Goal: Task Accomplishment & Management: Manage account settings

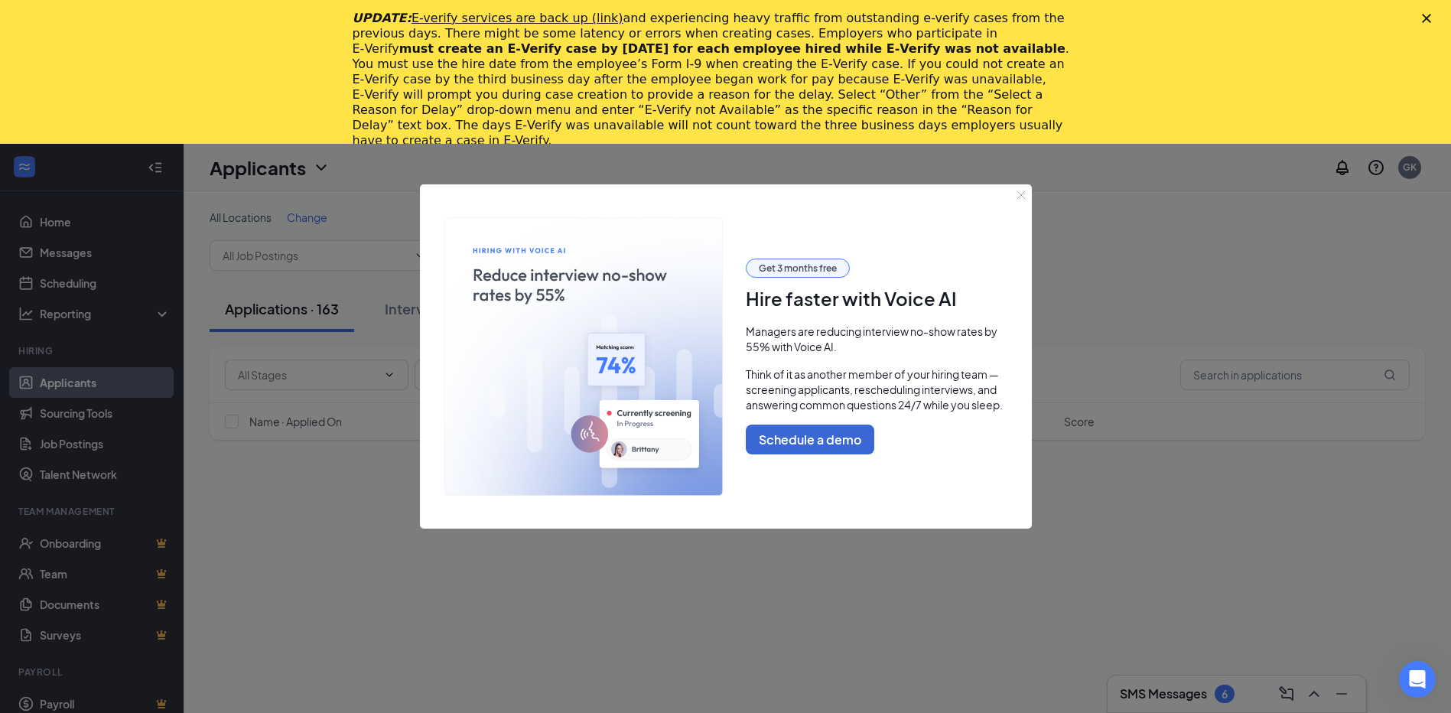
scroll to position [918, 0]
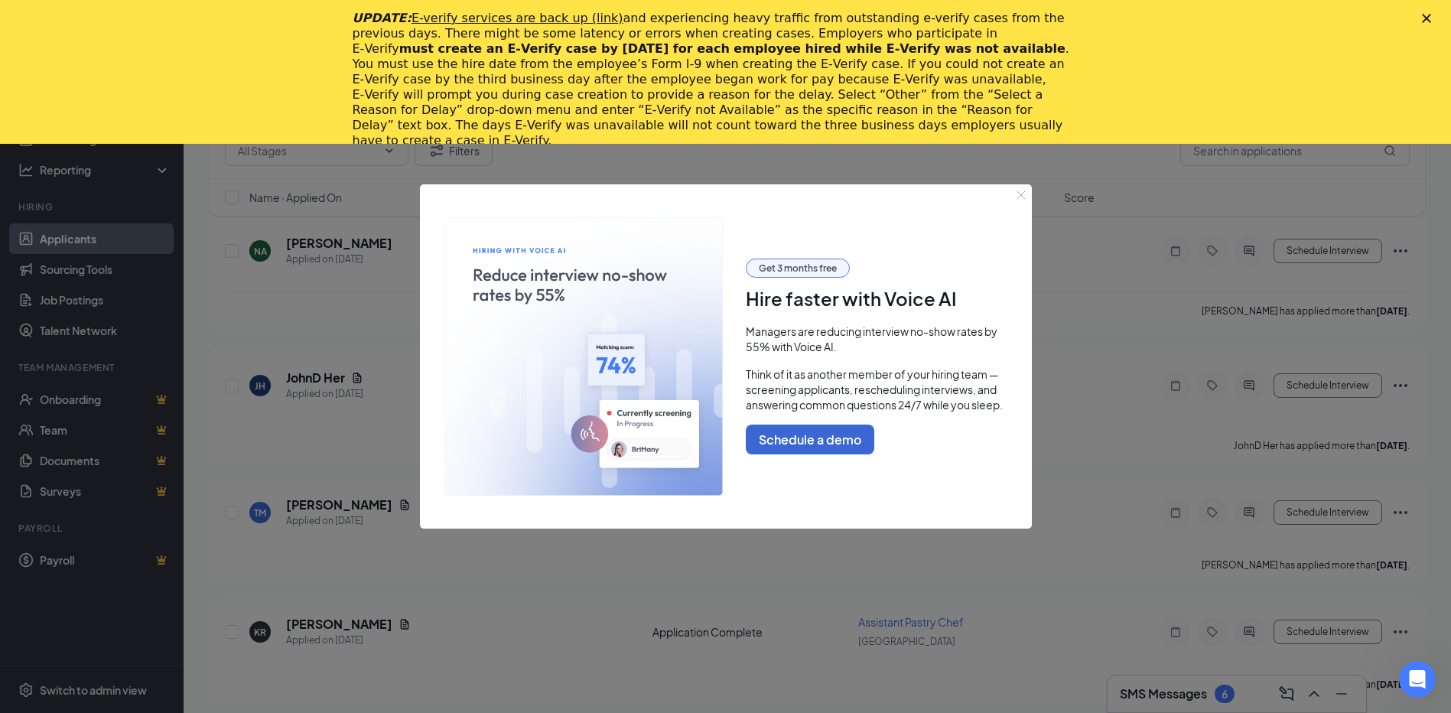
click at [344, 712] on div at bounding box center [725, 356] width 1451 height 713
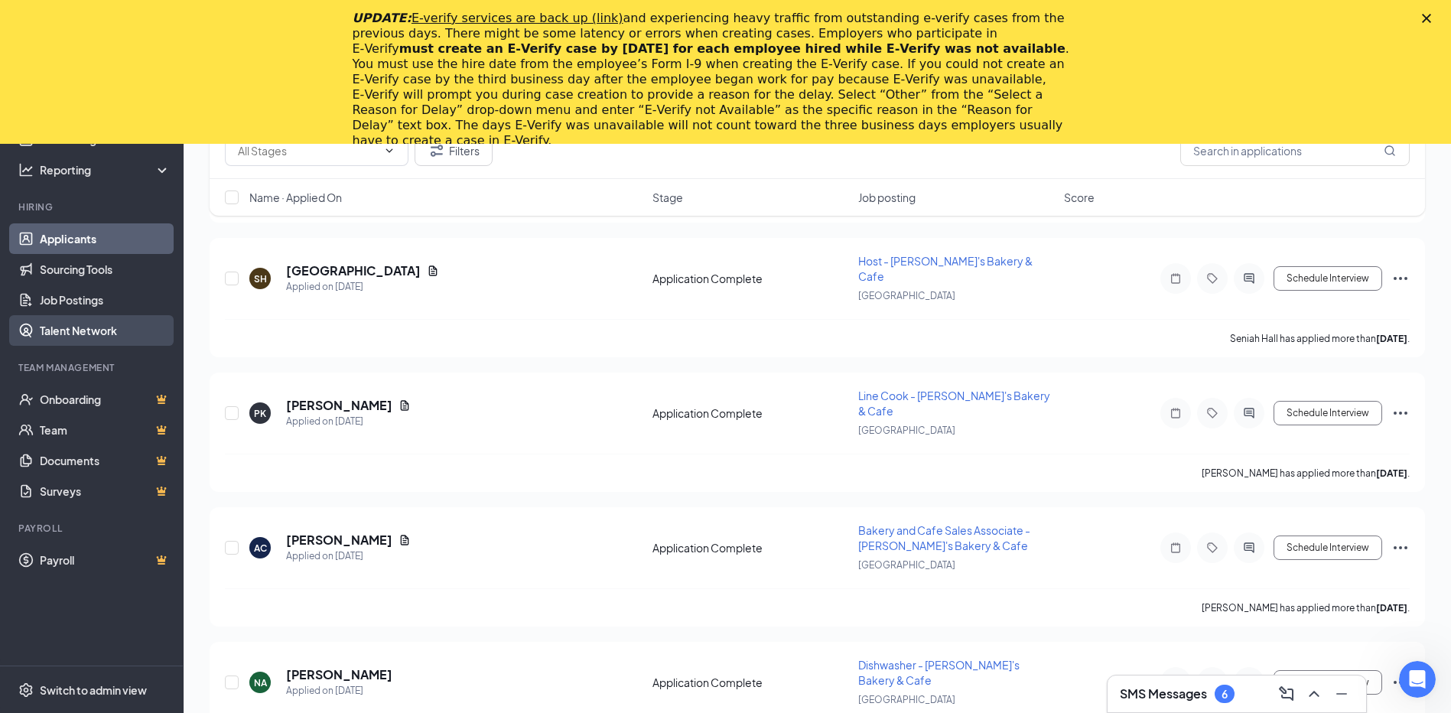
scroll to position [459, 0]
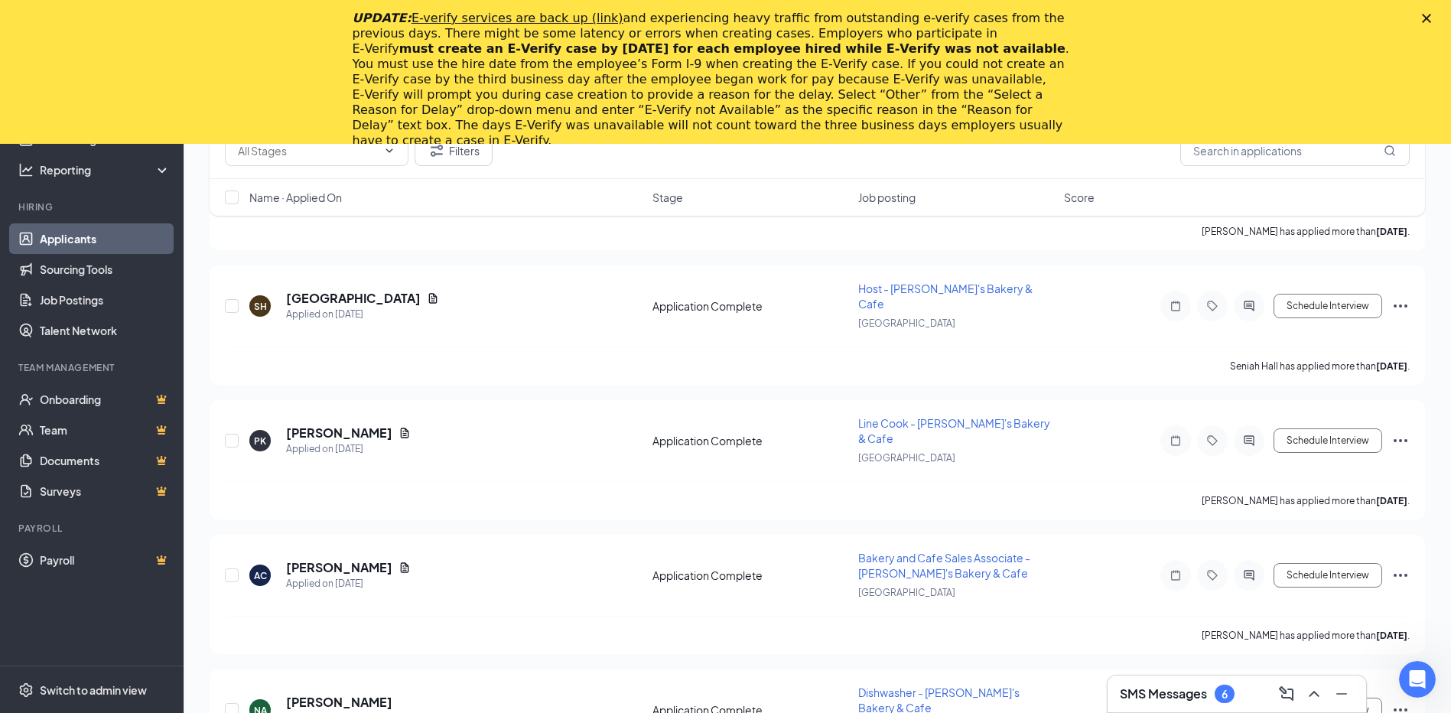
click at [1432, 18] on icon "Close" at bounding box center [1426, 18] width 9 height 9
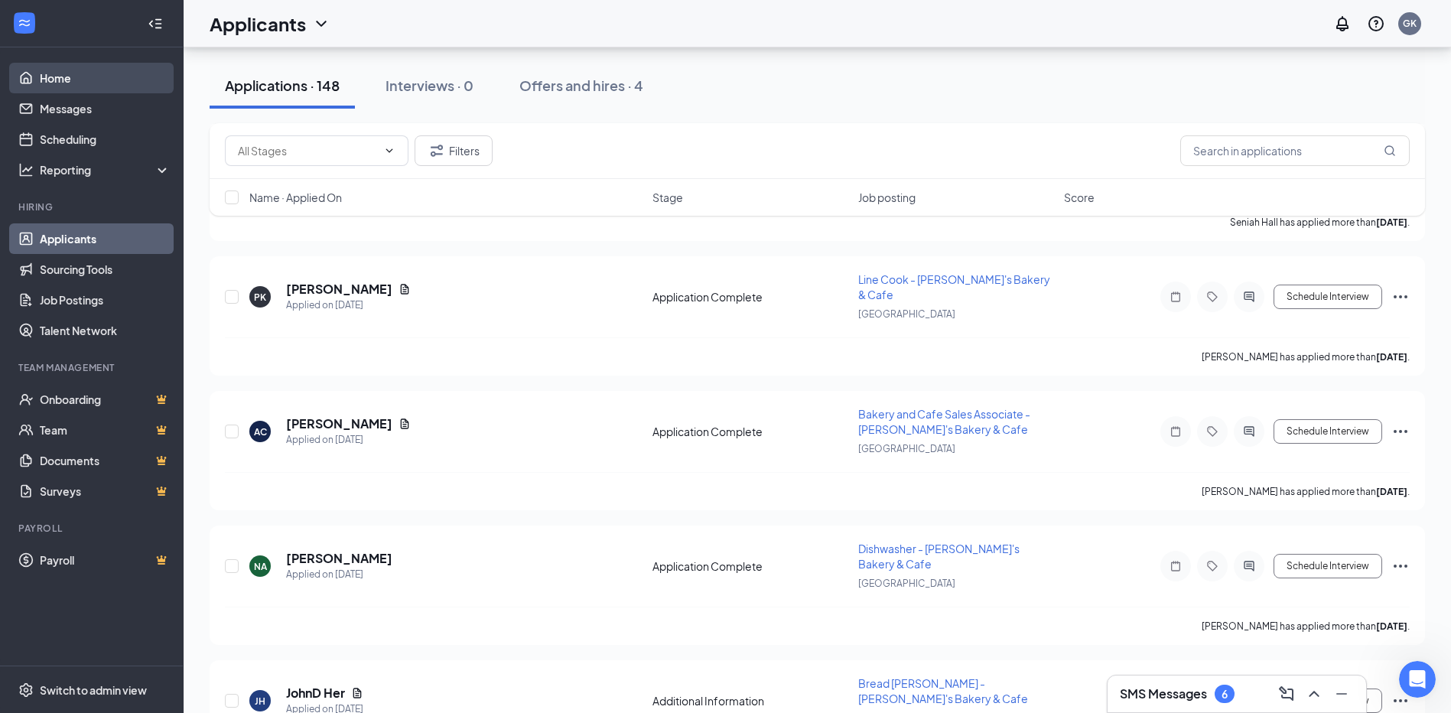
click at [51, 80] on link "Home" at bounding box center [105, 78] width 131 height 31
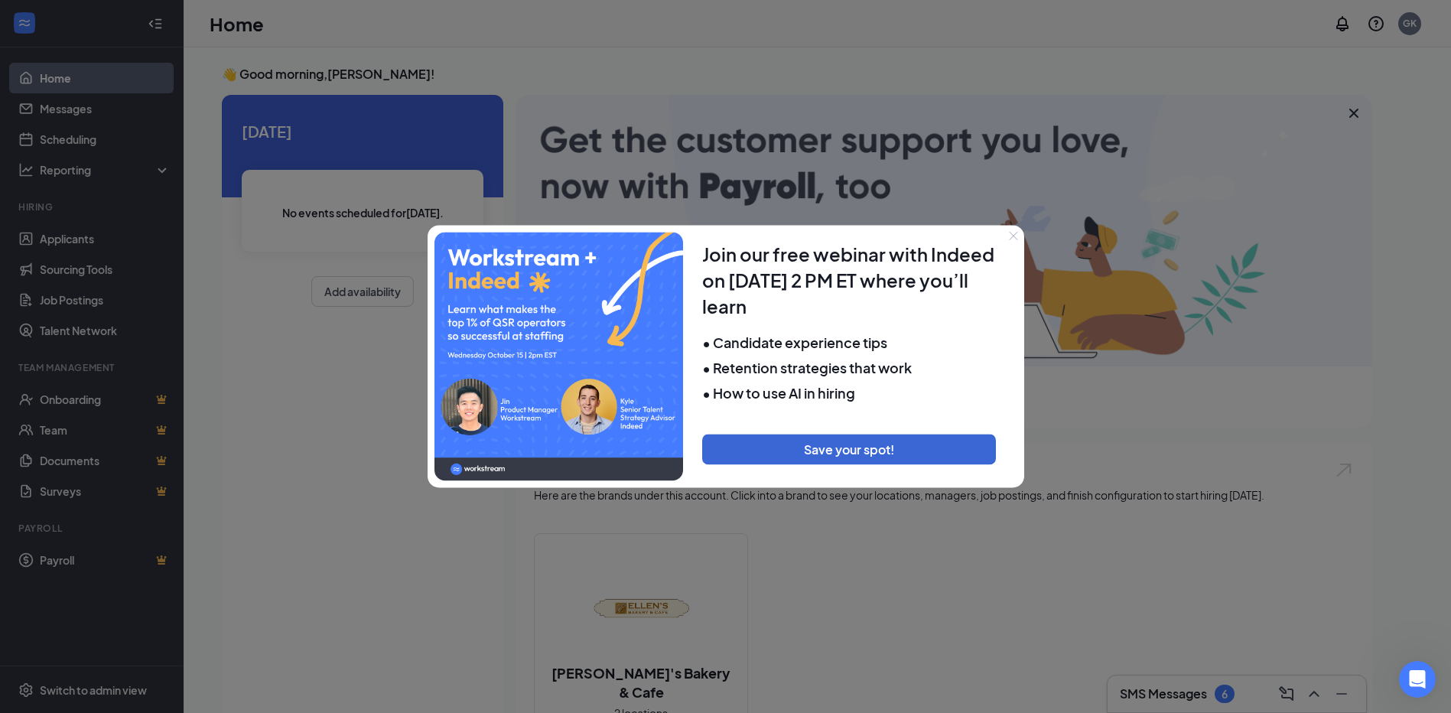
click at [1011, 236] on icon "Close" at bounding box center [1013, 235] width 9 height 9
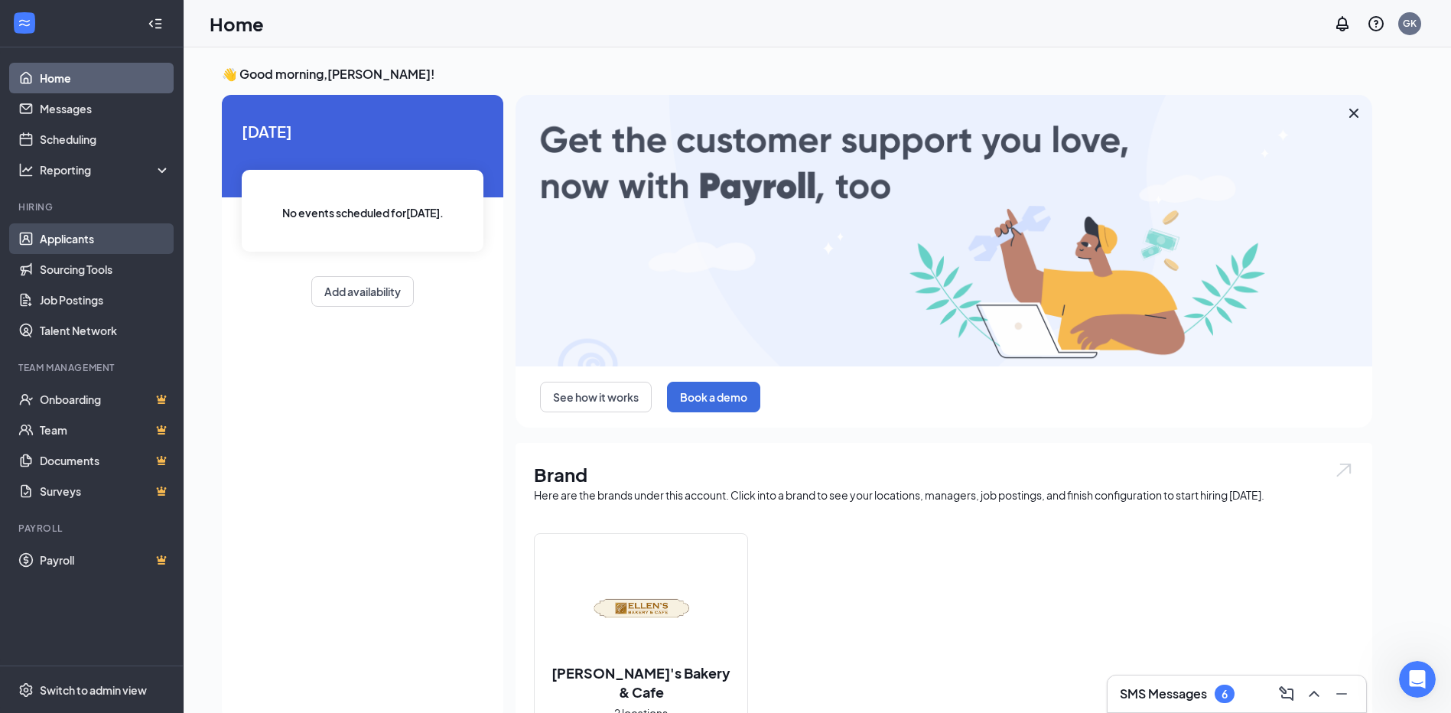
click at [66, 235] on link "Applicants" at bounding box center [105, 238] width 131 height 31
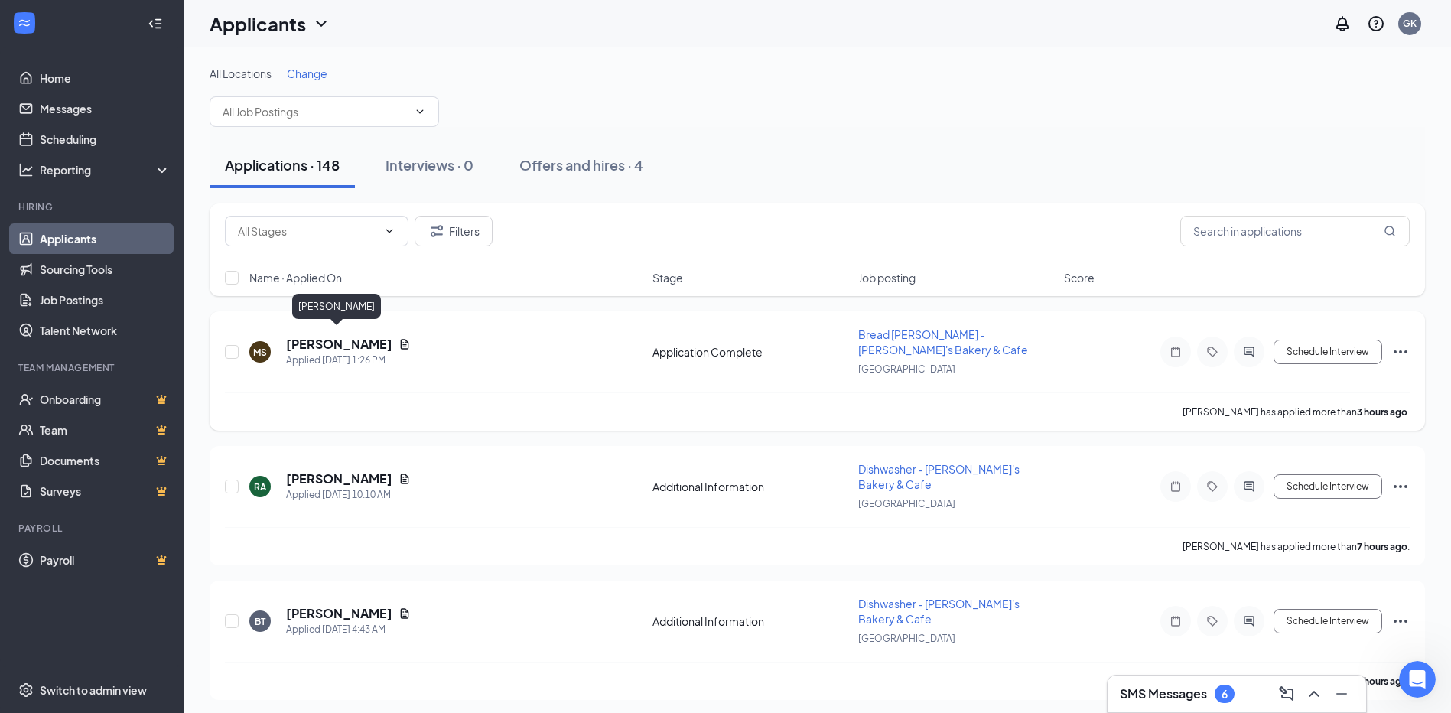
click at [321, 340] on h5 "[PERSON_NAME]" at bounding box center [339, 344] width 106 height 17
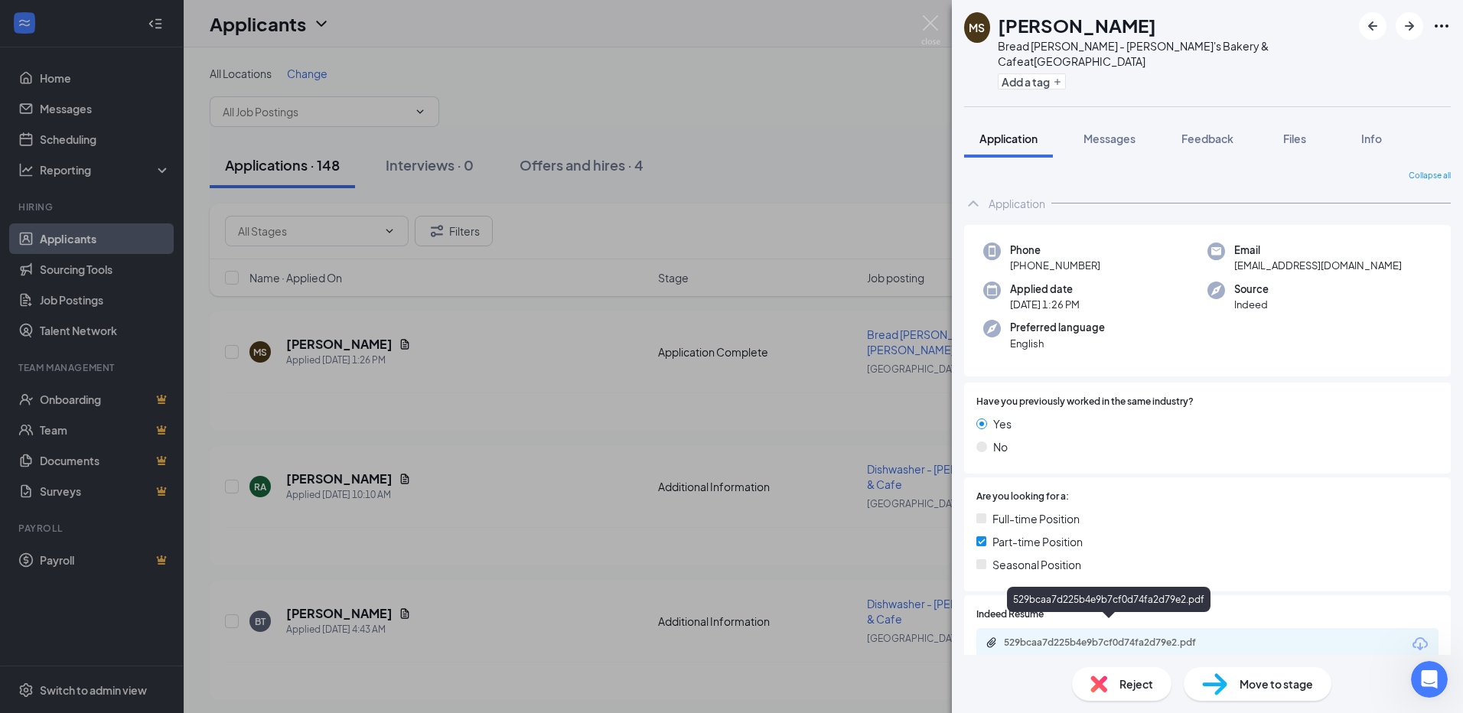
click at [1028, 637] on div "529bcaa7d225b4e9b7cf0d74fa2d79e2.pdf" at bounding box center [1111, 643] width 214 height 12
click at [585, 344] on div "[PERSON_NAME] Bread [PERSON_NAME] - [PERSON_NAME]'s Bakery & Cafe at [GEOGRAPHI…" at bounding box center [731, 356] width 1463 height 713
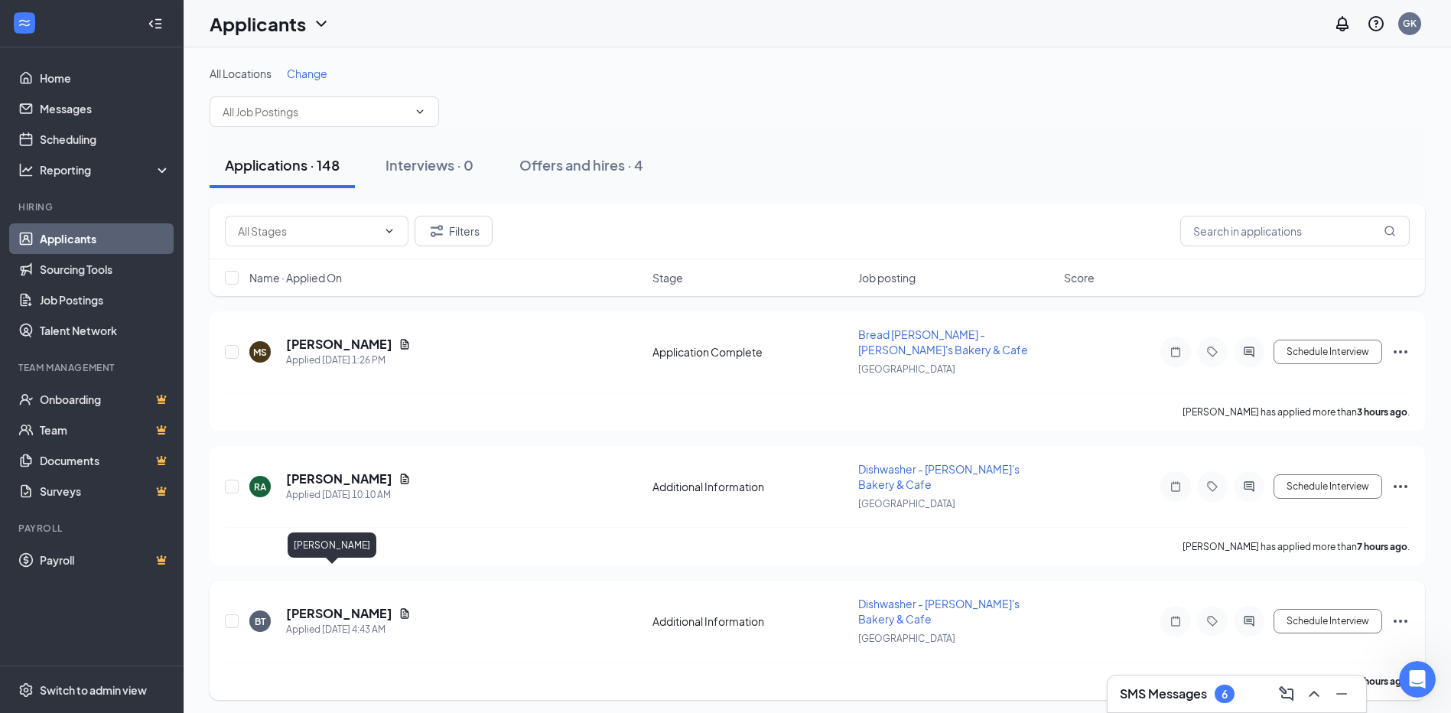
click at [324, 605] on h5 "[PERSON_NAME]" at bounding box center [339, 613] width 106 height 17
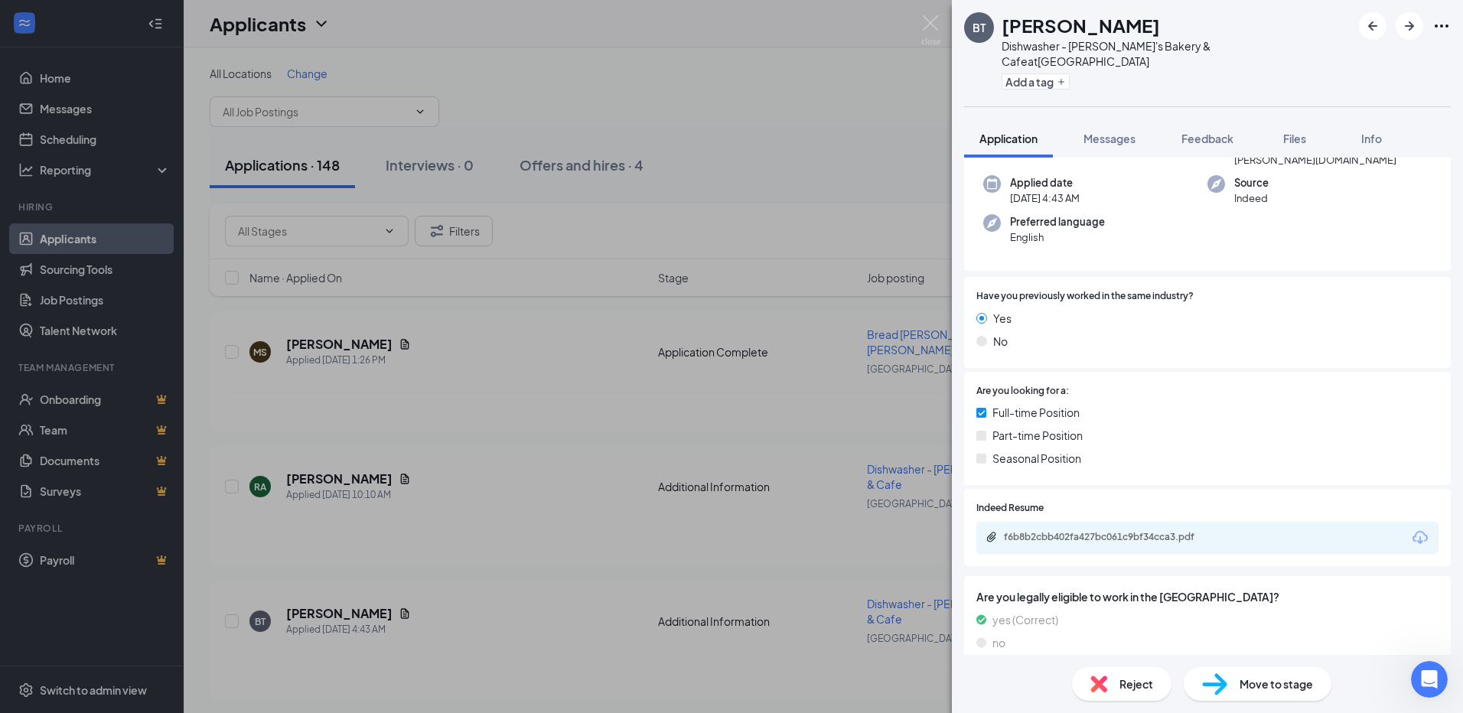
scroll to position [183, 0]
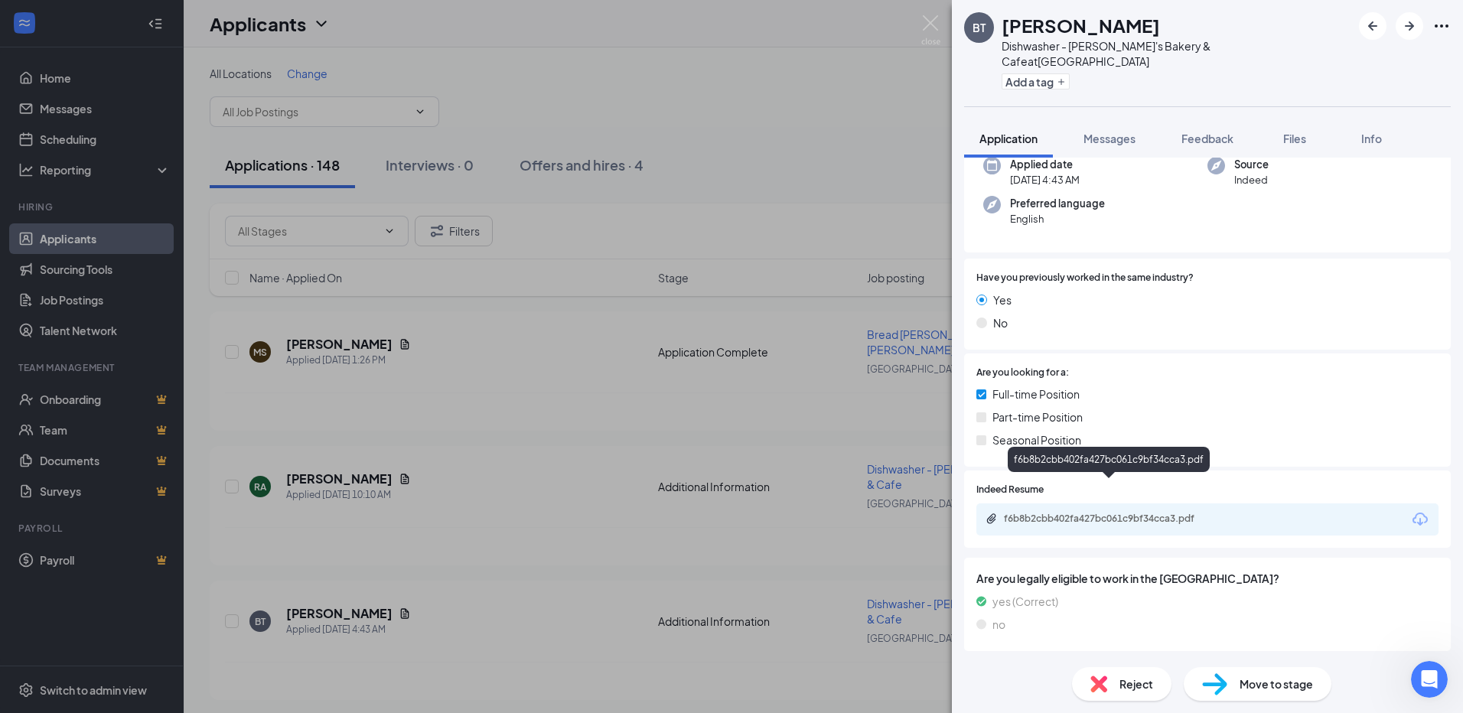
click at [1147, 513] on div "f6b8b2cbb402fa427bc061c9bf34cca3.pdf" at bounding box center [1111, 519] width 214 height 12
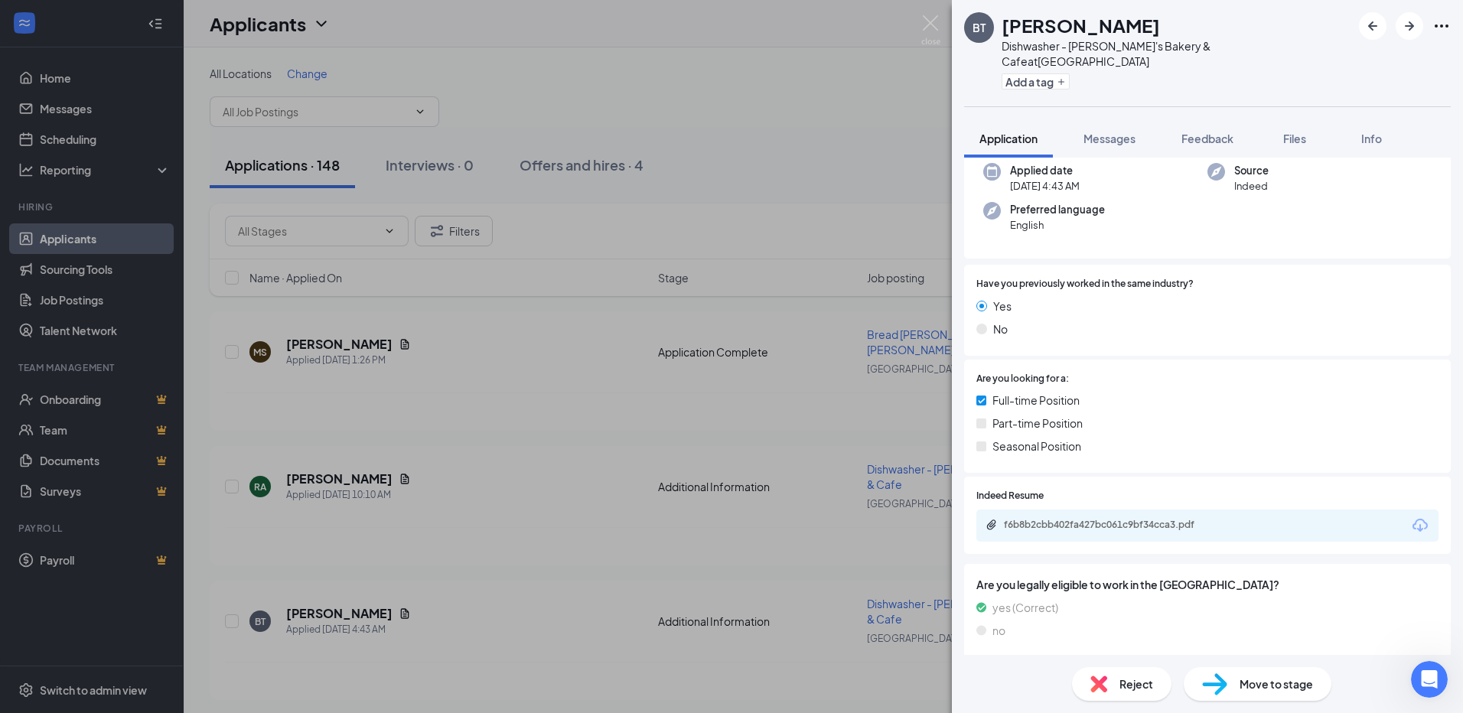
click at [509, 602] on div "BT [PERSON_NAME] Dishwasher - [PERSON_NAME]'s Bakery & Cafe at [GEOGRAPHIC_DATA…" at bounding box center [731, 356] width 1463 height 713
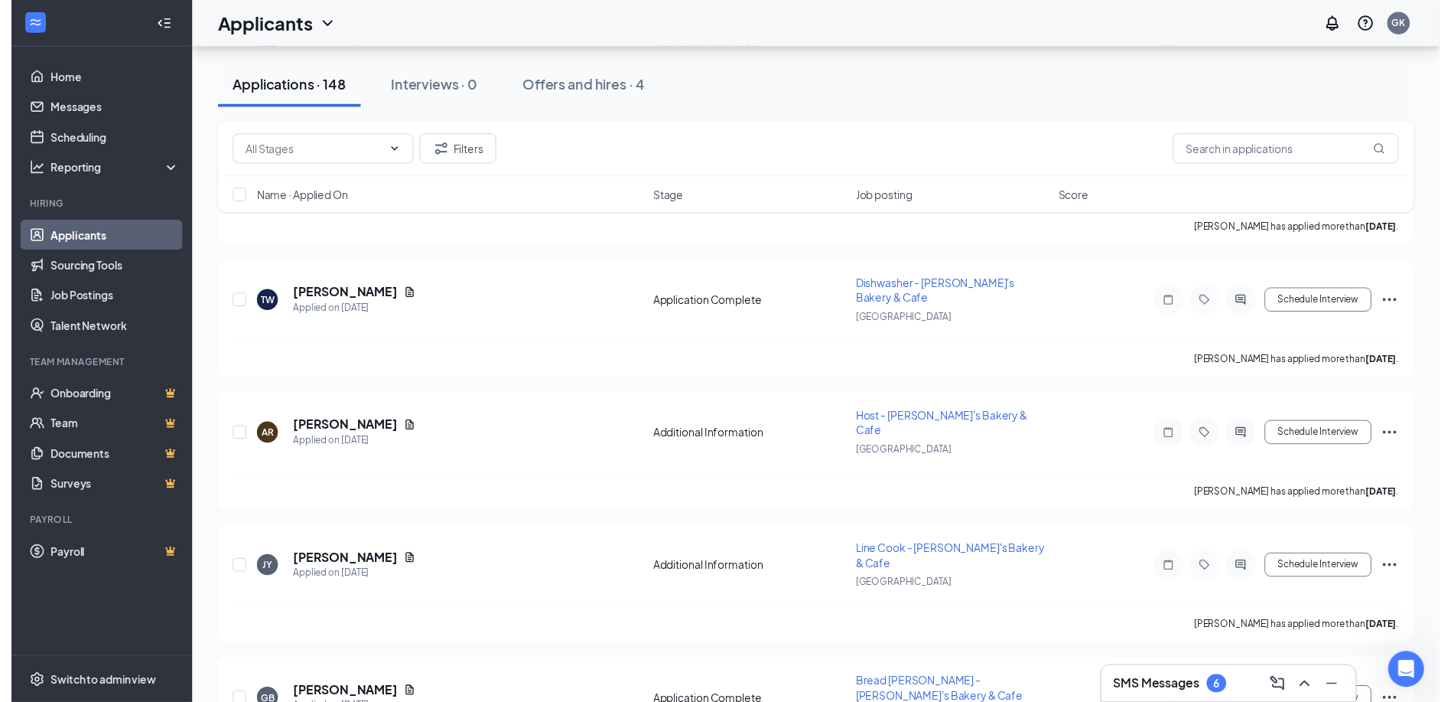
scroll to position [1913, 0]
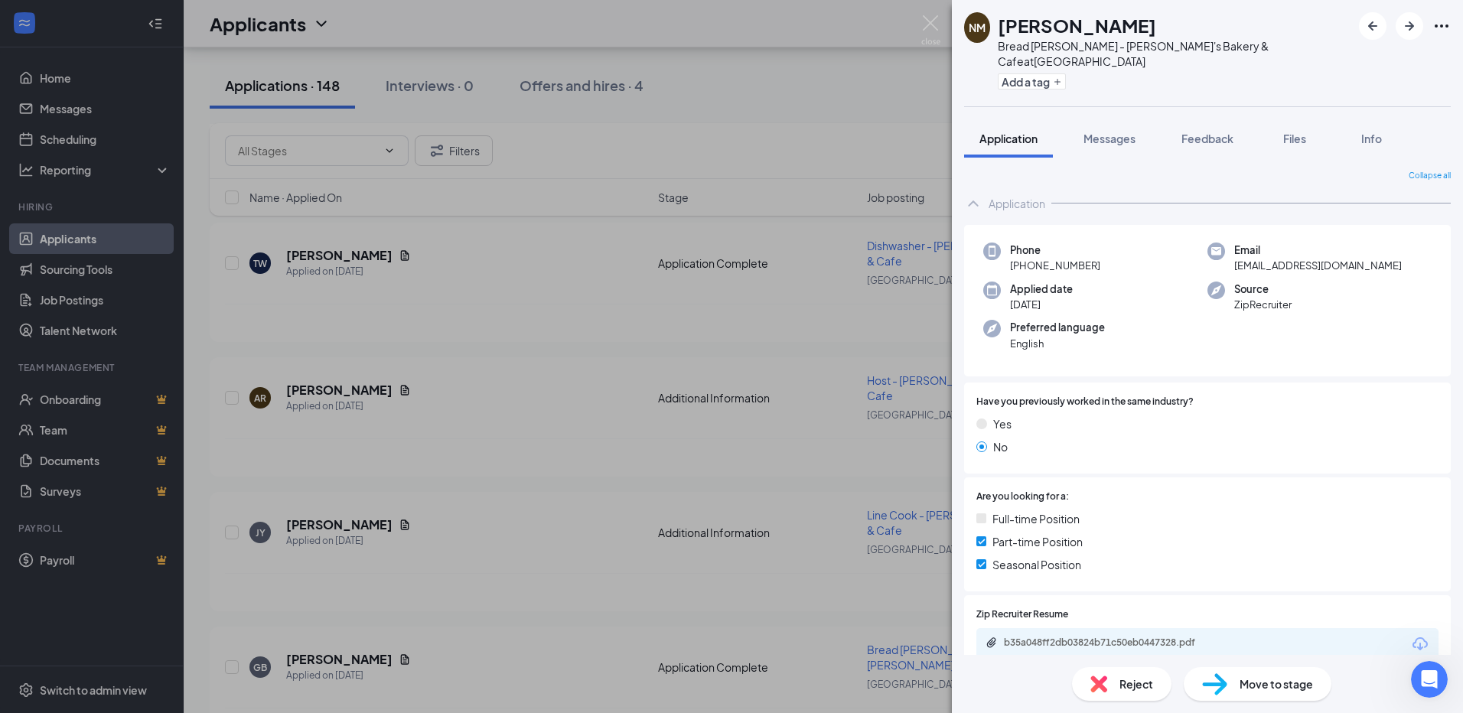
drag, startPoint x: 563, startPoint y: 643, endPoint x: 581, endPoint y: 527, distance: 117.6
click at [564, 643] on div "NM [PERSON_NAME] [PERSON_NAME] - [PERSON_NAME]'s Bakery & Cafe at [GEOGRAPHIC_D…" at bounding box center [731, 356] width 1463 height 713
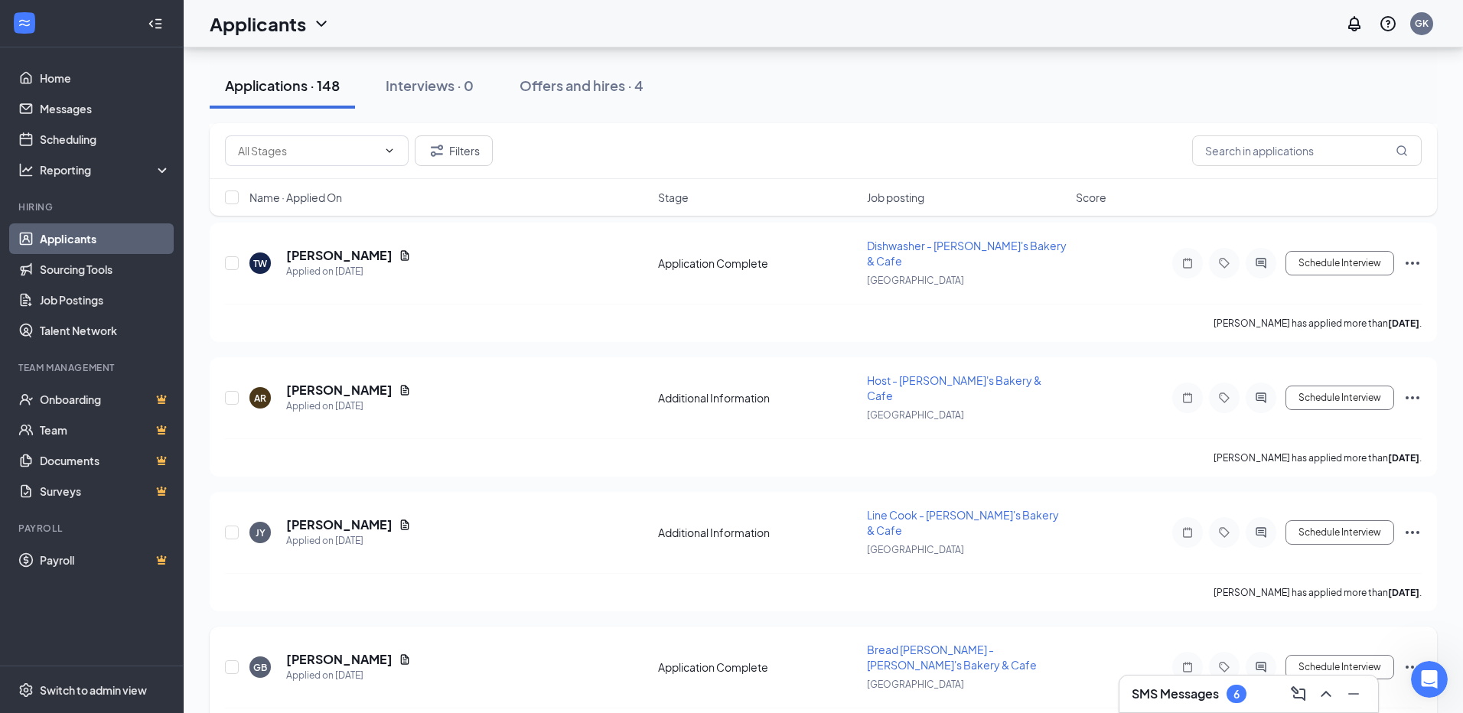
drag, startPoint x: 358, startPoint y: 451, endPoint x: 376, endPoint y: 457, distance: 18.6
click at [358, 651] on h5 "[PERSON_NAME]" at bounding box center [339, 659] width 106 height 17
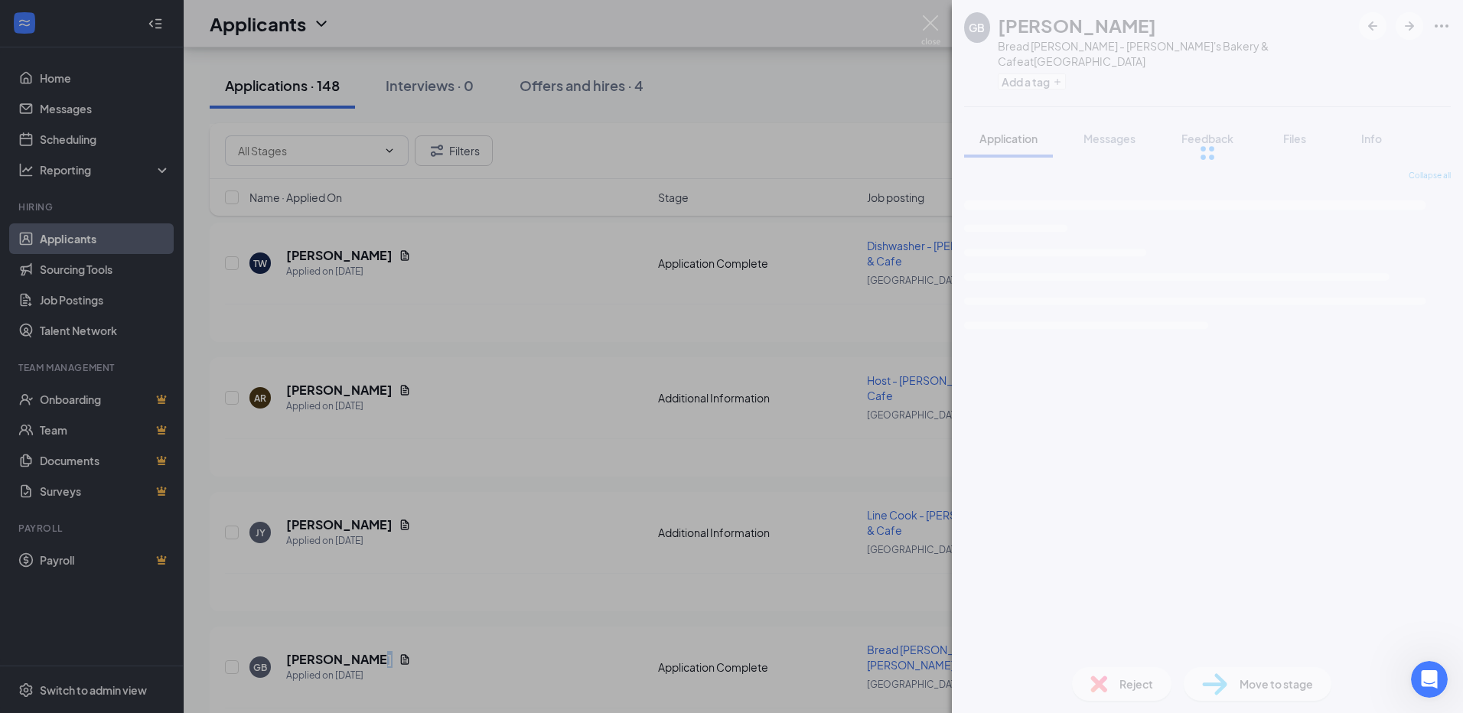
drag, startPoint x: 376, startPoint y: 457, endPoint x: 318, endPoint y: 457, distance: 57.4
click at [318, 457] on div "GB [PERSON_NAME] Bread [PERSON_NAME] - [PERSON_NAME]'s Bakery & Cafe at [GEOGRA…" at bounding box center [731, 356] width 1463 height 713
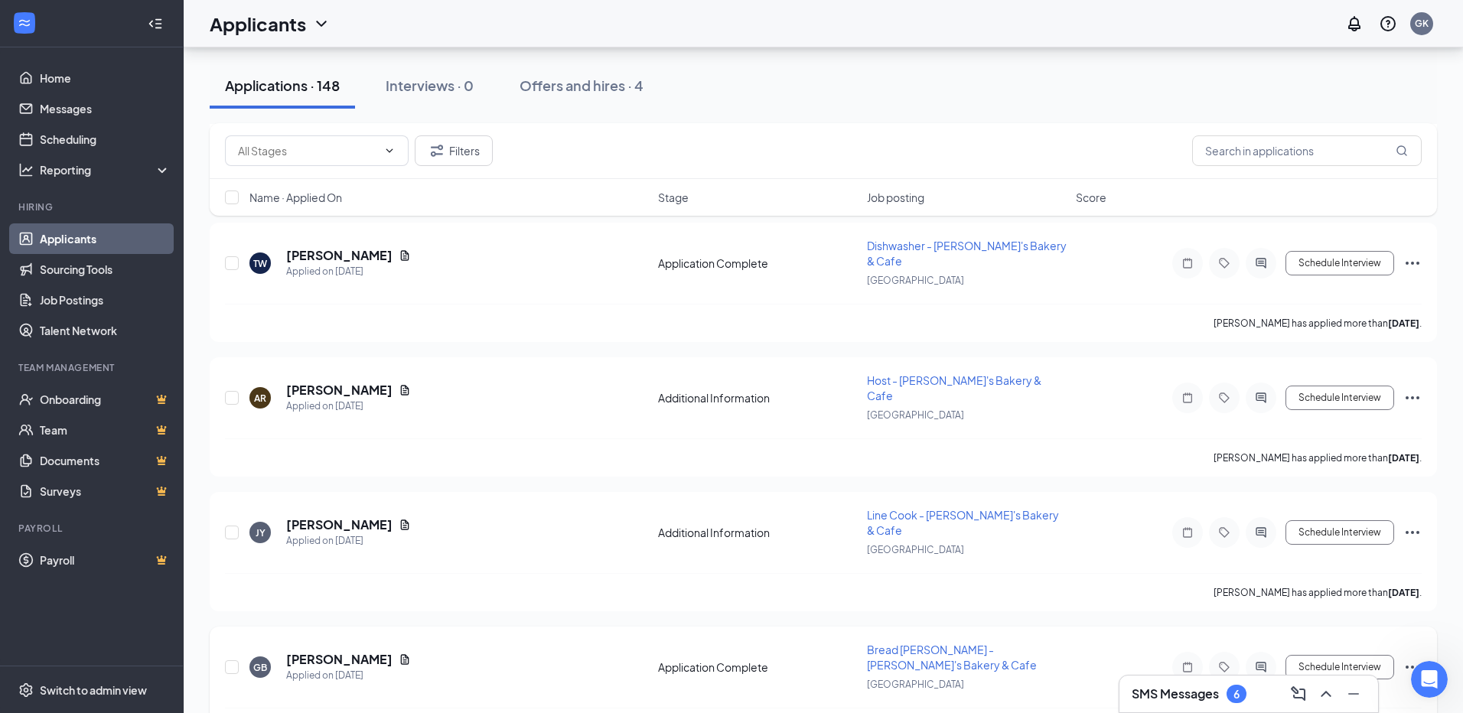
click at [321, 668] on div "Applied on [DATE]" at bounding box center [348, 675] width 125 height 15
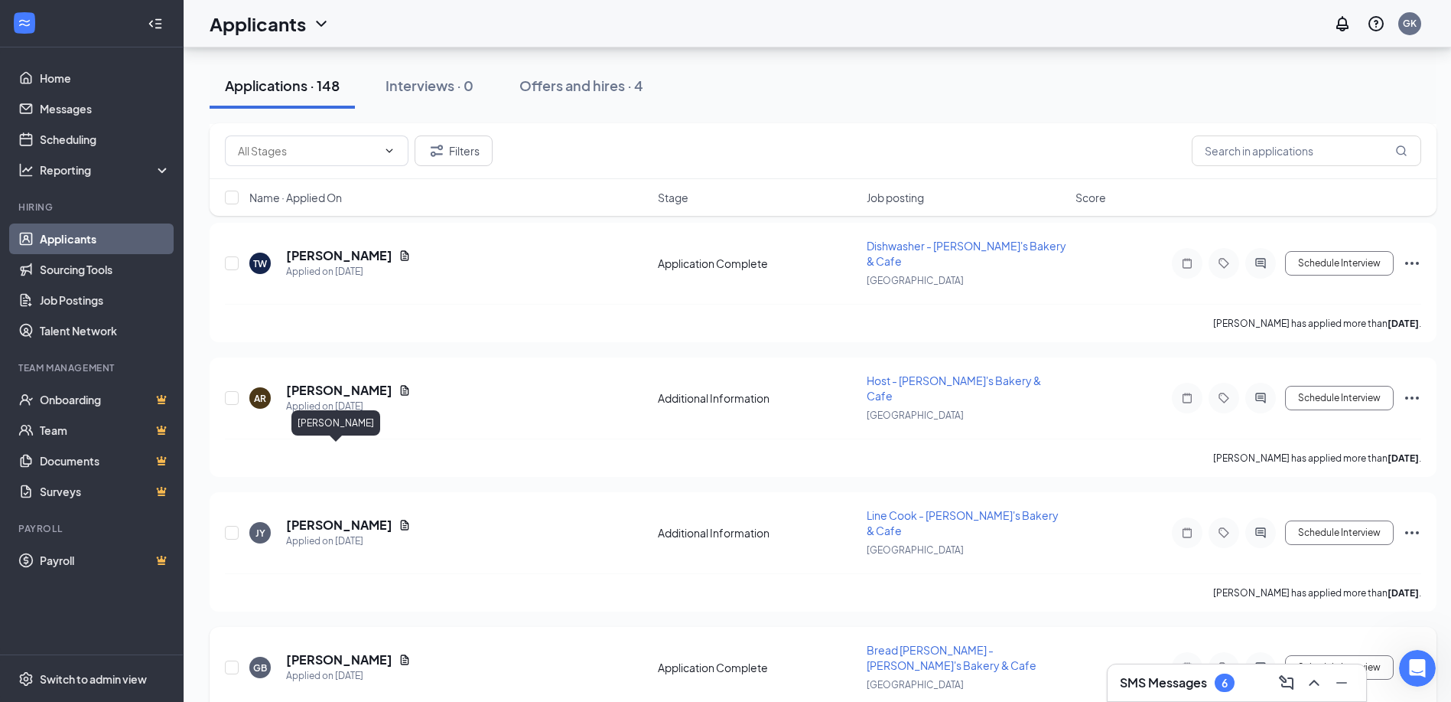
click at [337, 651] on h5 "[PERSON_NAME]" at bounding box center [339, 659] width 106 height 17
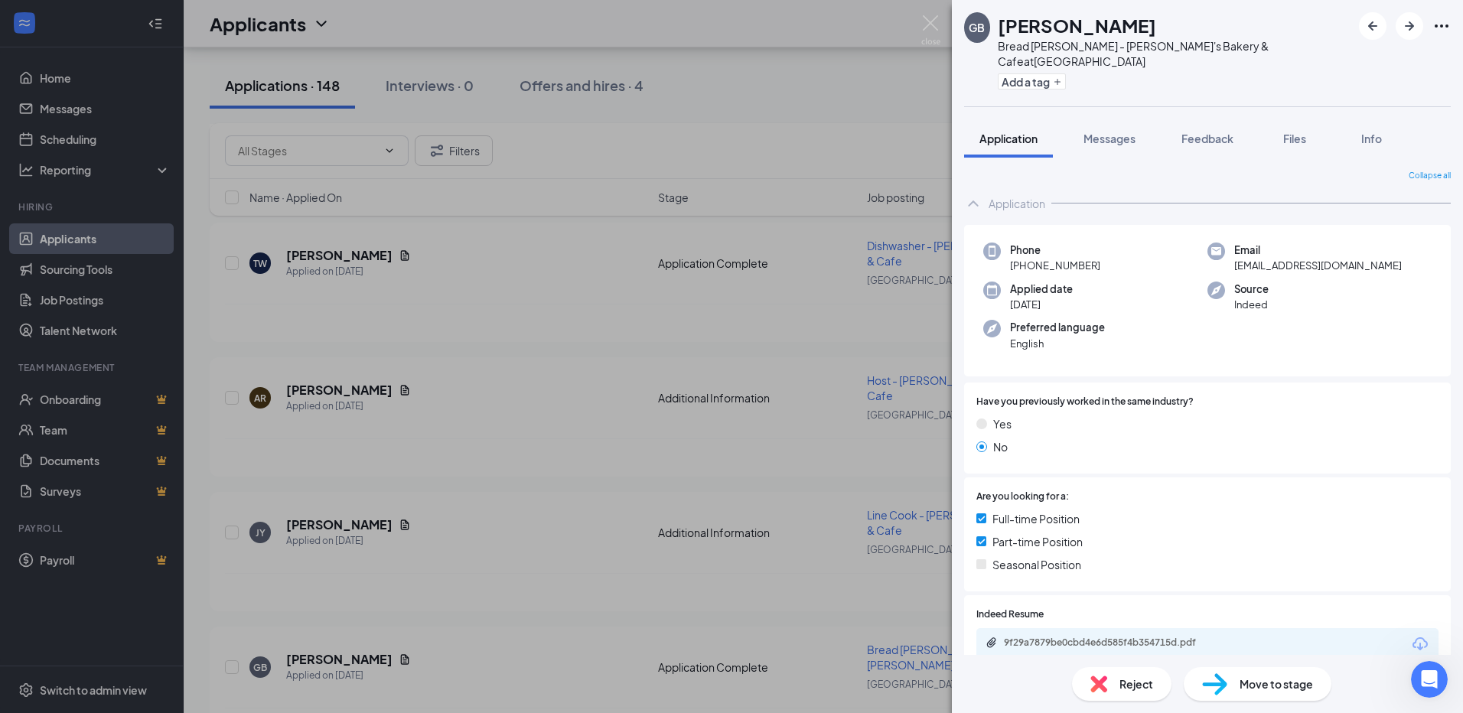
click at [477, 457] on div "GB [PERSON_NAME] Bread [PERSON_NAME] - [PERSON_NAME]'s Bakery & Cafe at [GEOGRA…" at bounding box center [731, 356] width 1463 height 713
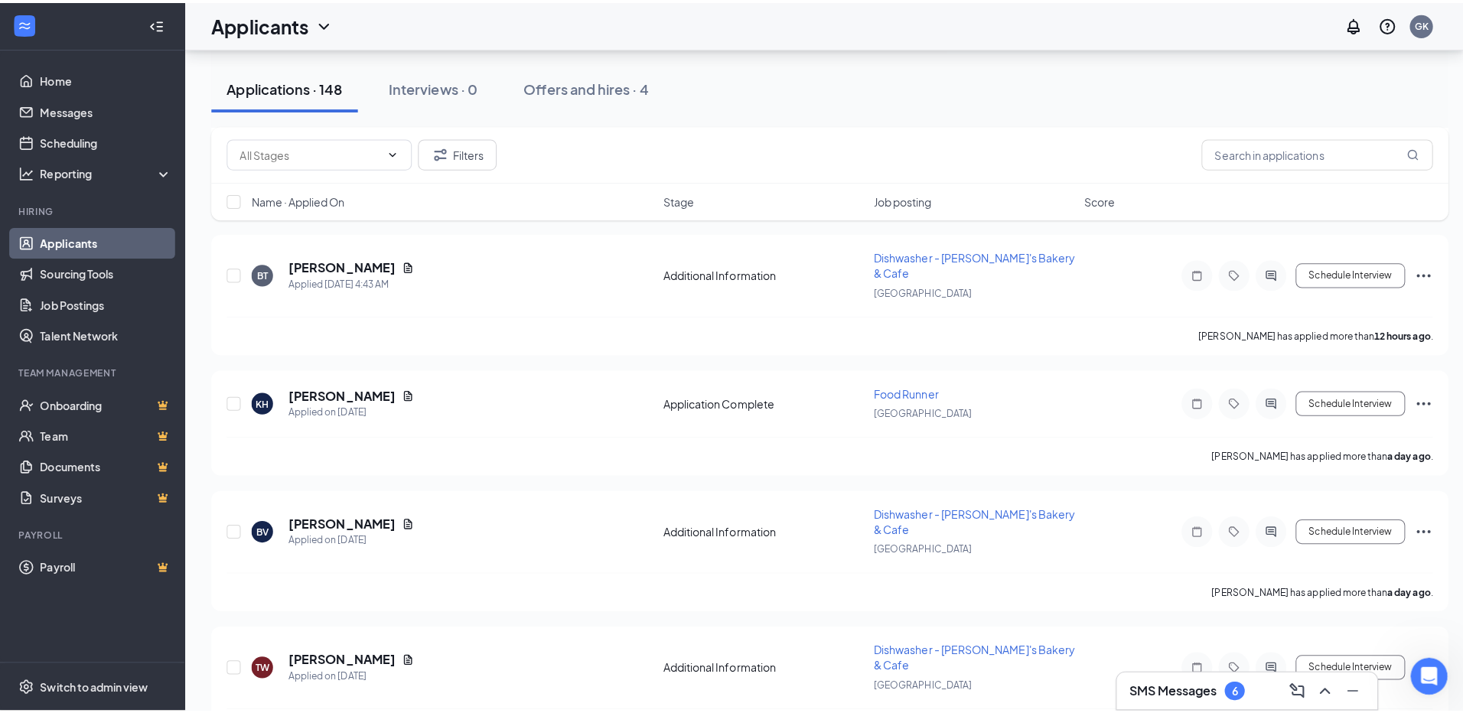
scroll to position [306, 0]
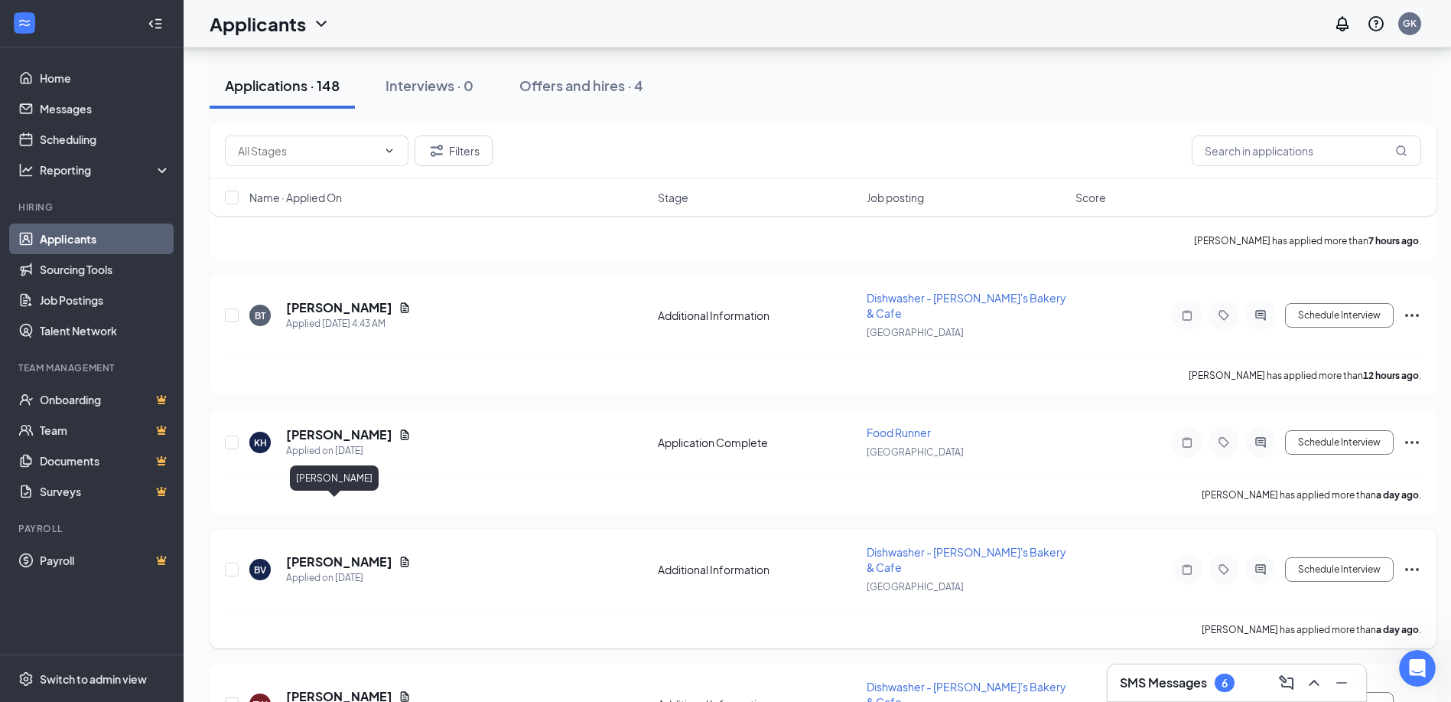
click at [329, 553] on h5 "[PERSON_NAME]" at bounding box center [339, 561] width 106 height 17
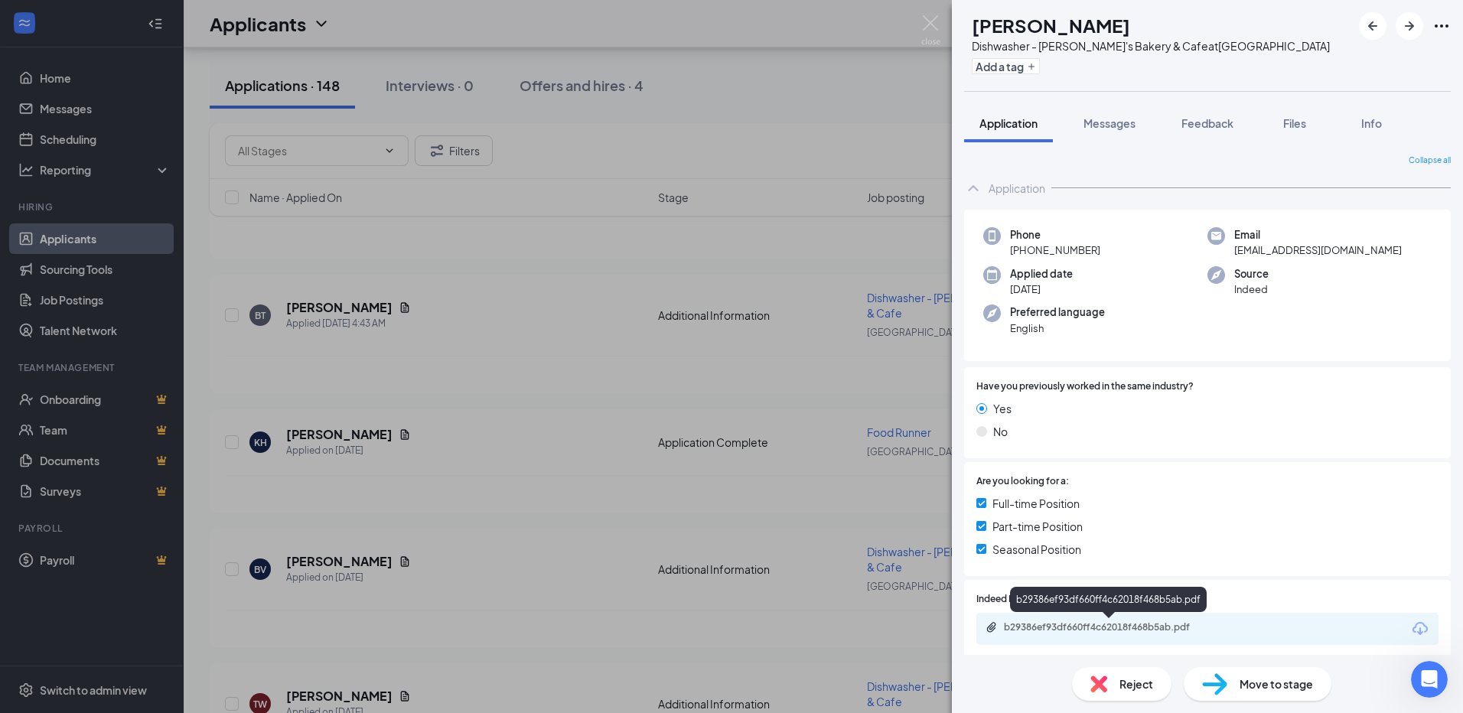
click at [1122, 627] on div "b29386ef93df660ff4c62018f468b5ab.pdf" at bounding box center [1111, 627] width 214 height 12
click at [492, 437] on div "BV [PERSON_NAME] Dishwasher - [PERSON_NAME]'s Bakery & Cafe at [GEOGRAPHIC_DATA…" at bounding box center [731, 356] width 1463 height 713
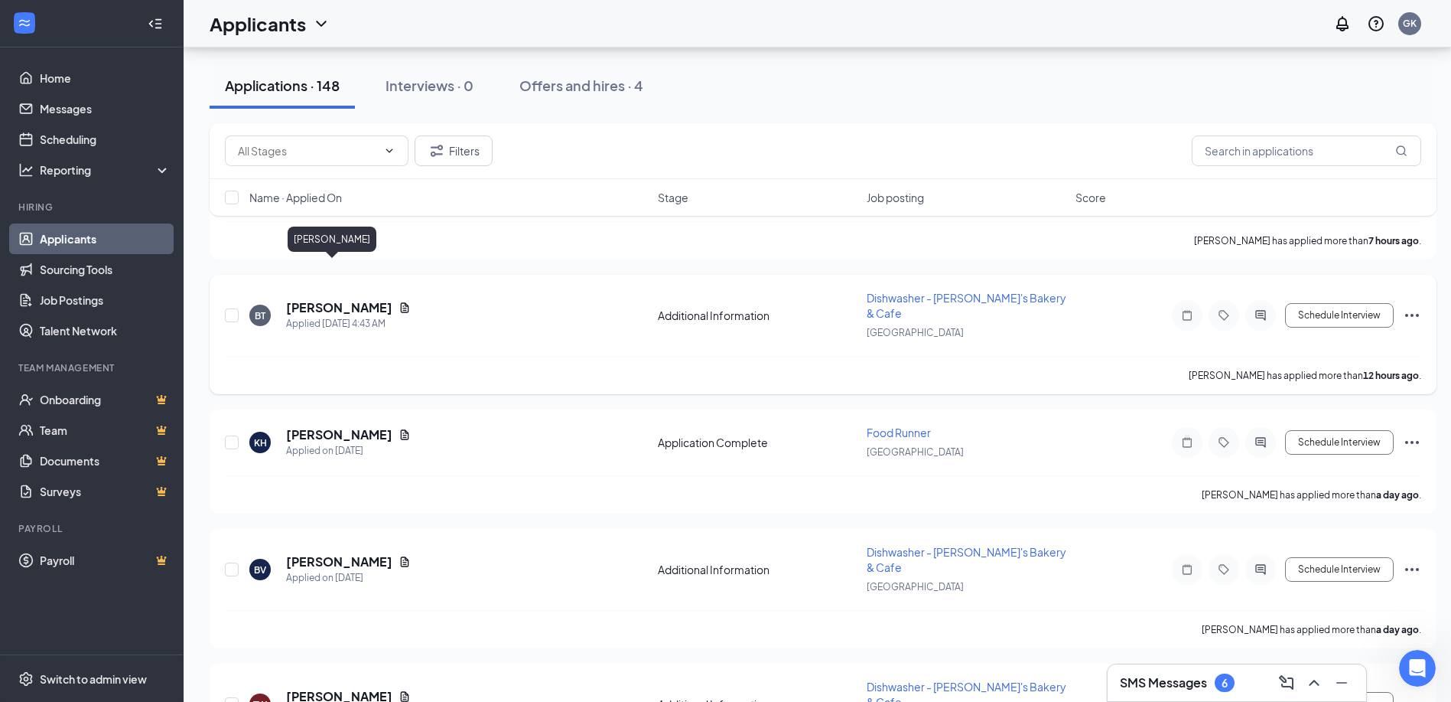
click at [309, 299] on h5 "[PERSON_NAME]" at bounding box center [339, 307] width 106 height 17
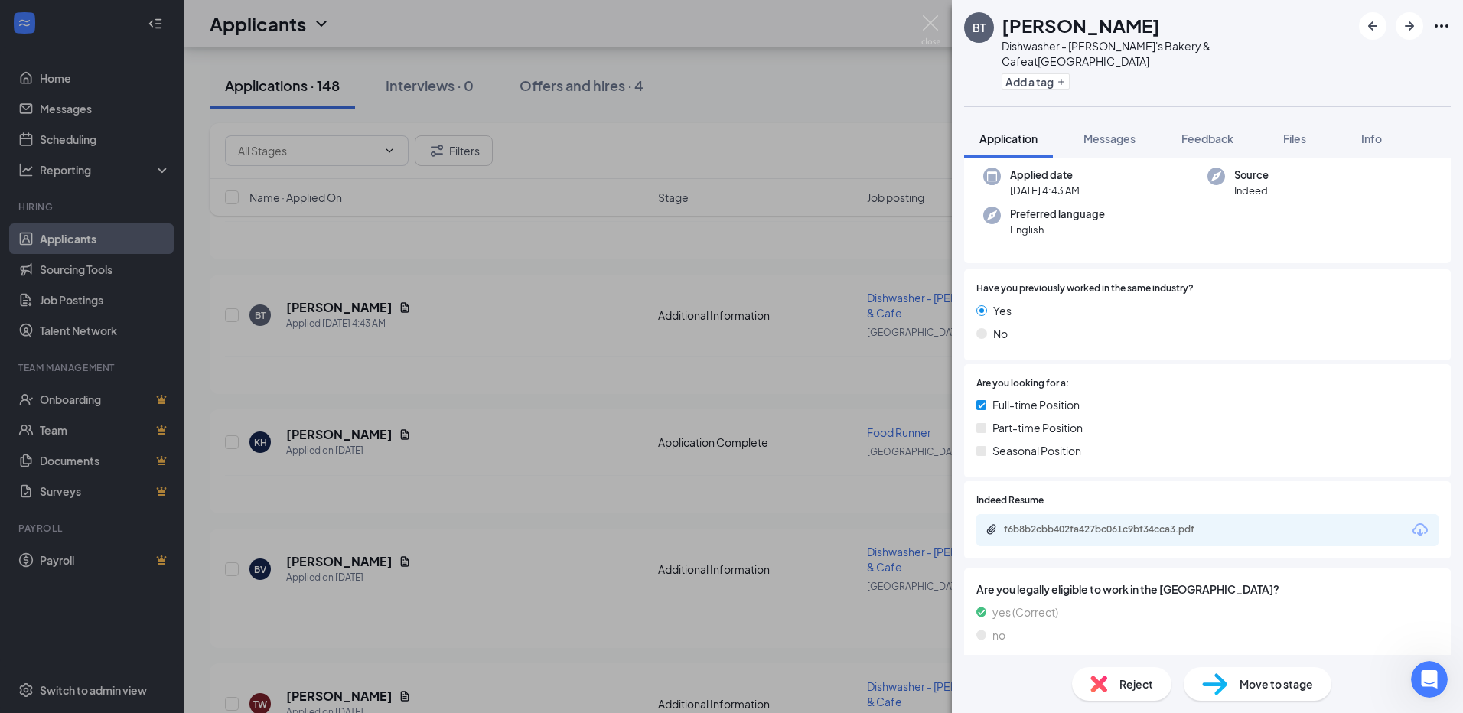
scroll to position [183, 0]
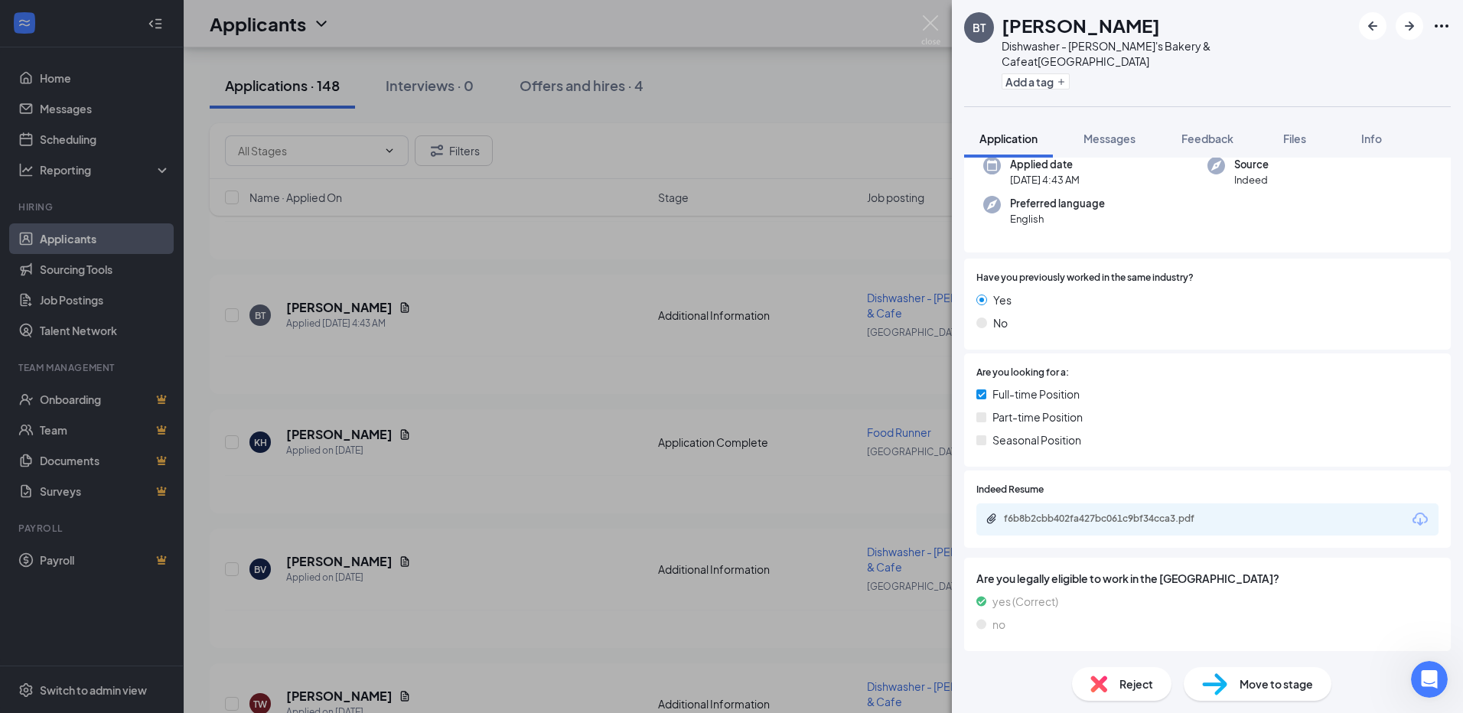
click at [1219, 513] on div "f6b8b2cbb402fa427bc061c9bf34cca3.pdf" at bounding box center [1109, 519] width 248 height 12
